Goal: Find specific page/section: Find specific page/section

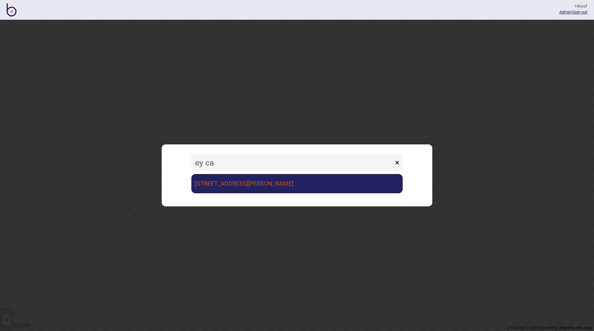
type input "ey ca"
click at [219, 191] on link "[STREET_ADDRESS][PERSON_NAME]" at bounding box center [296, 183] width 211 height 19
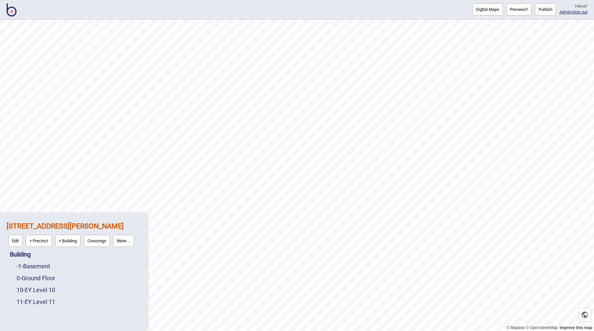
click at [520, 12] on button "Preview" at bounding box center [518, 9] width 25 height 12
